Goal: Information Seeking & Learning: Understand process/instructions

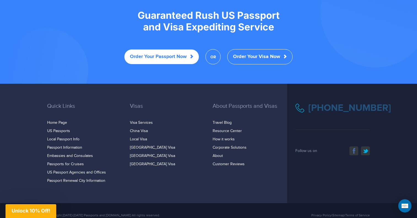
scroll to position [1089, 0]
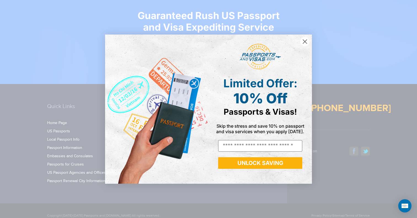
click at [305, 44] on circle "Close dialog" at bounding box center [304, 41] width 9 height 9
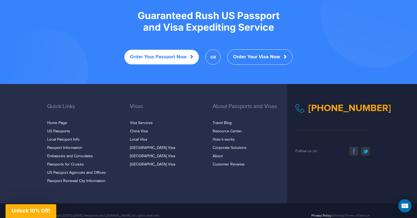
click at [313, 213] on link "Privacy Policy" at bounding box center [321, 215] width 20 height 4
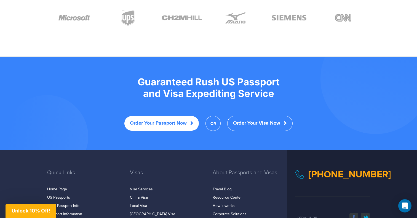
scroll to position [1058, 0]
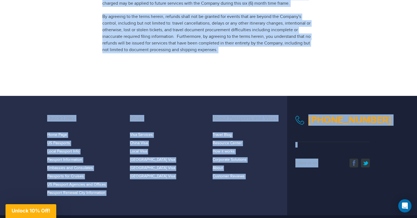
scroll to position [672, 0]
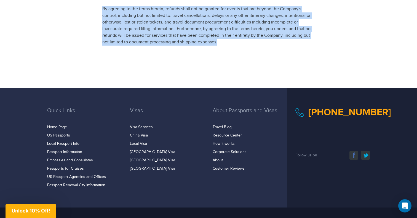
drag, startPoint x: 103, startPoint y: 58, endPoint x: 219, endPoint y: 28, distance: 119.9
copy article "Passports and Visas.com Terms and Conditions By accepting these terms and condi…"
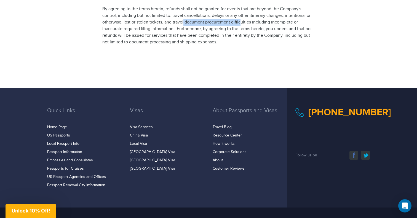
drag, startPoint x: 142, startPoint y: 2, endPoint x: 130, endPoint y: 2, distance: 11.9
click at [131, 6] on p "By agreeing to the terms herein, refunds shall not be granted for events that a…" at bounding box center [208, 26] width 212 height 40
click at [314, 217] on link "Privacy Policy" at bounding box center [321, 219] width 20 height 4
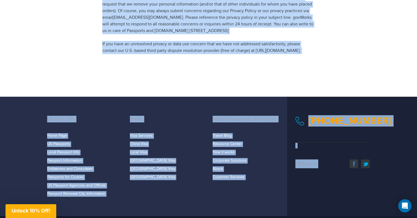
scroll to position [1175, 0]
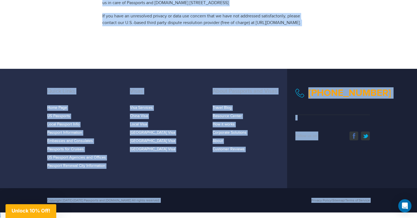
drag, startPoint x: 103, startPoint y: 58, endPoint x: 171, endPoint y: 30, distance: 73.5
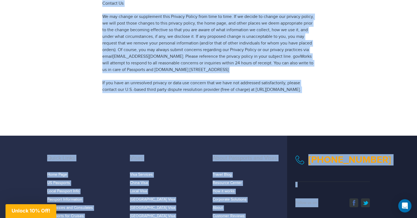
scroll to position [1087, 0]
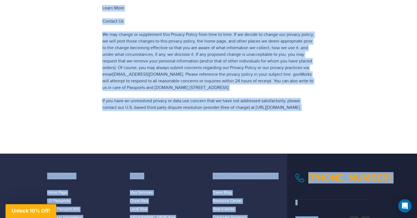
click at [280, 88] on p "We may change or supplement this Privacy Policy from time to time. If we decide…" at bounding box center [208, 61] width 212 height 60
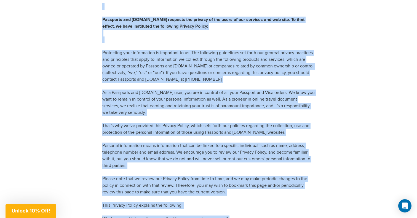
scroll to position [63, 0]
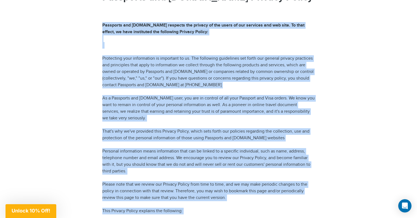
drag, startPoint x: 280, startPoint y: 88, endPoint x: 181, endPoint y: 18, distance: 121.6
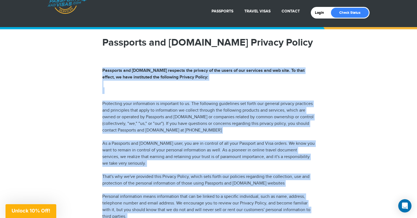
scroll to position [17, 0]
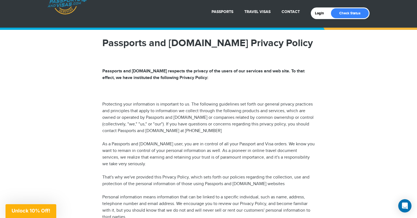
click at [104, 41] on h1 "Passports and [DOMAIN_NAME] Privacy Policy" at bounding box center [208, 43] width 212 height 10
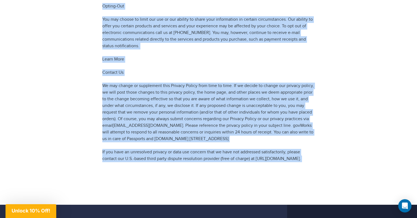
scroll to position [1051, 0]
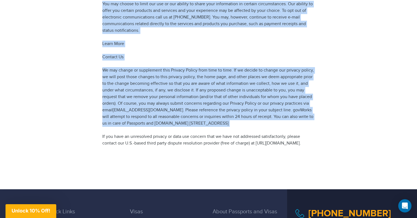
drag, startPoint x: 104, startPoint y: 41, endPoint x: 281, endPoint y: 120, distance: 194.4
copy article "Loremipsu dol Sitam.con Adipisc Elitse Doeiusmod tem Incid.utl etdolore mag ali…"
